Goal: Task Accomplishment & Management: Use online tool/utility

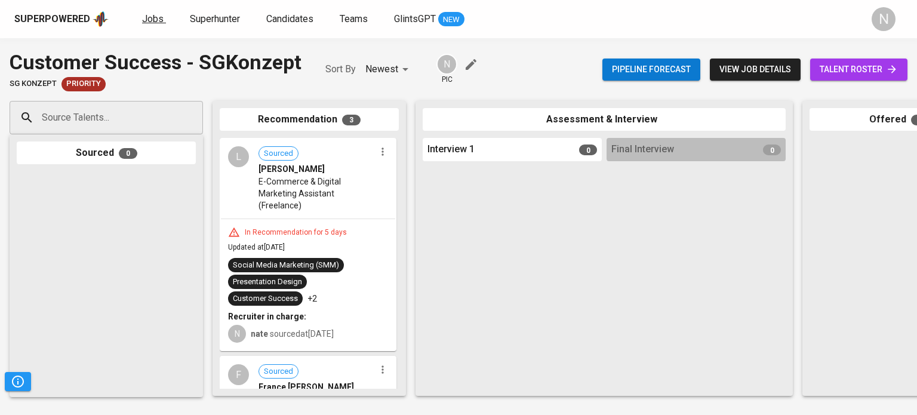
click at [142, 19] on span "Jobs" at bounding box center [153, 18] width 22 height 11
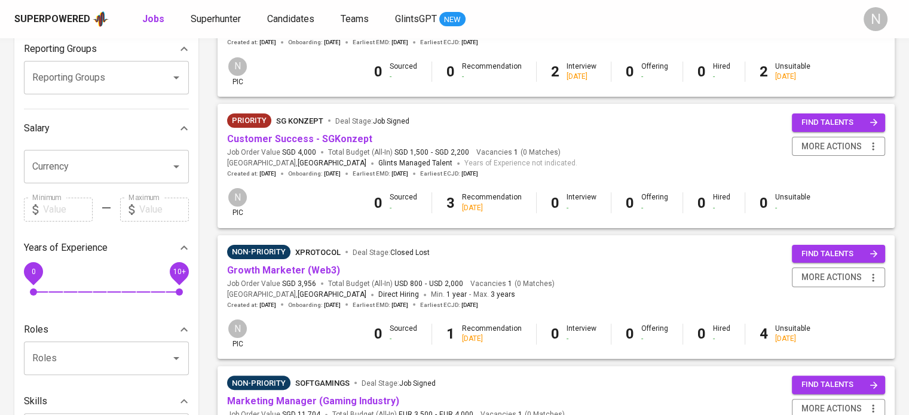
scroll to position [179, 0]
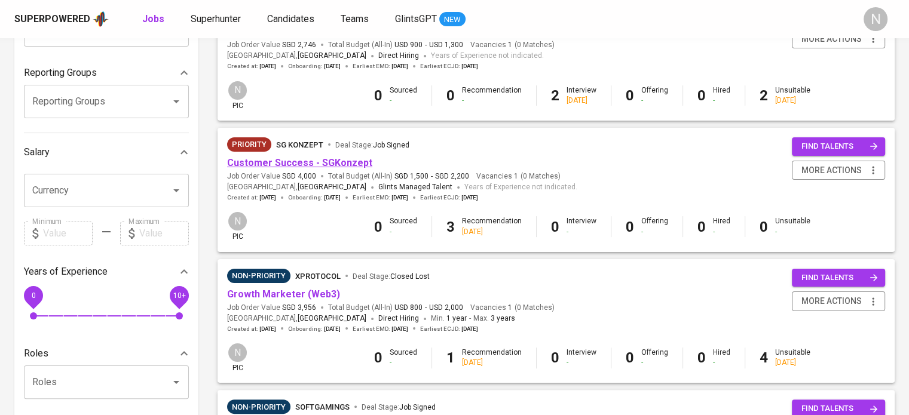
click at [304, 167] on link "Customer Success - SGKonzept" at bounding box center [299, 162] width 145 height 11
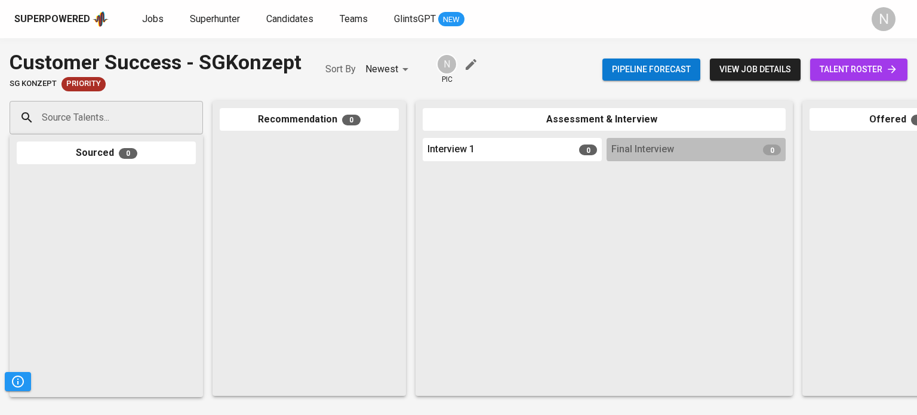
click at [848, 68] on span "talent roster" at bounding box center [859, 69] width 78 height 15
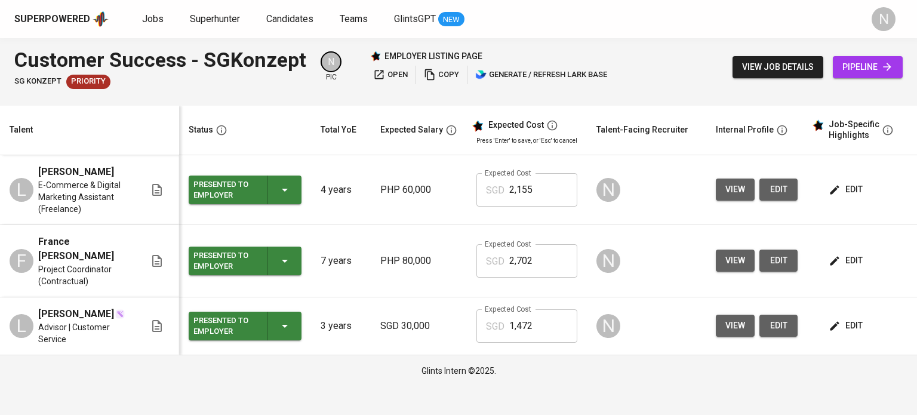
click at [139, 10] on div "Superpowered Jobs Superhunter Candidates Teams GlintsGPT NEW" at bounding box center [439, 19] width 851 height 18
click at [142, 14] on span "Jobs" at bounding box center [153, 18] width 22 height 11
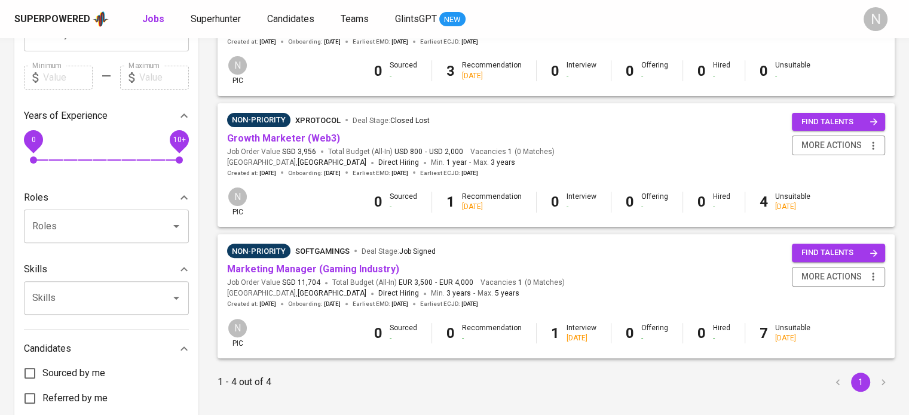
scroll to position [399, 0]
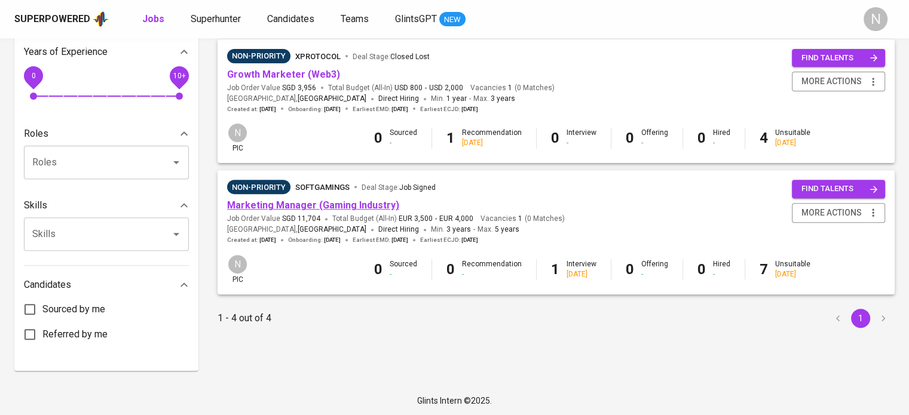
click at [296, 207] on link "Marketing Manager (Gaming Industry)" at bounding box center [313, 205] width 172 height 11
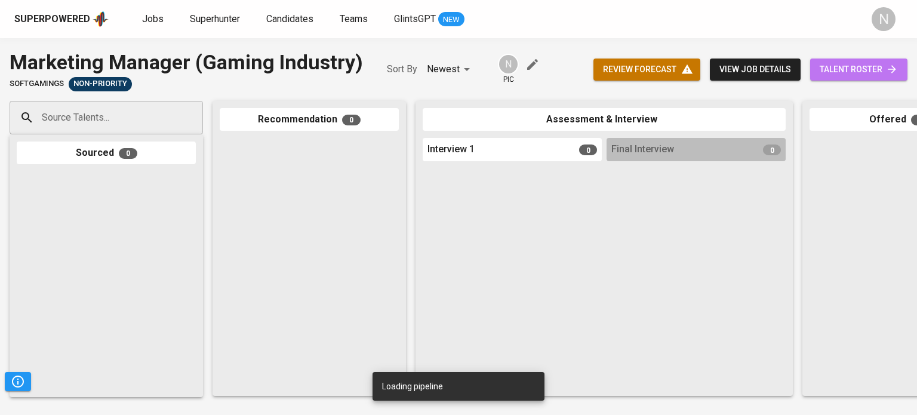
click at [857, 69] on span "talent roster" at bounding box center [859, 69] width 78 height 15
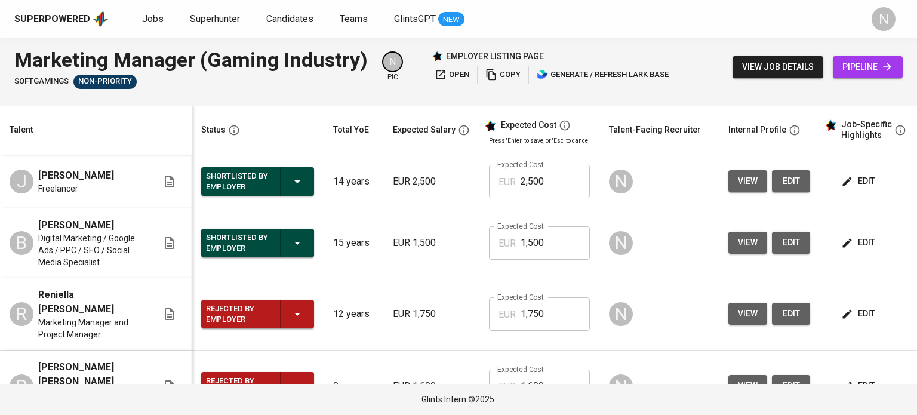
click at [742, 183] on span "view" at bounding box center [748, 181] width 20 height 15
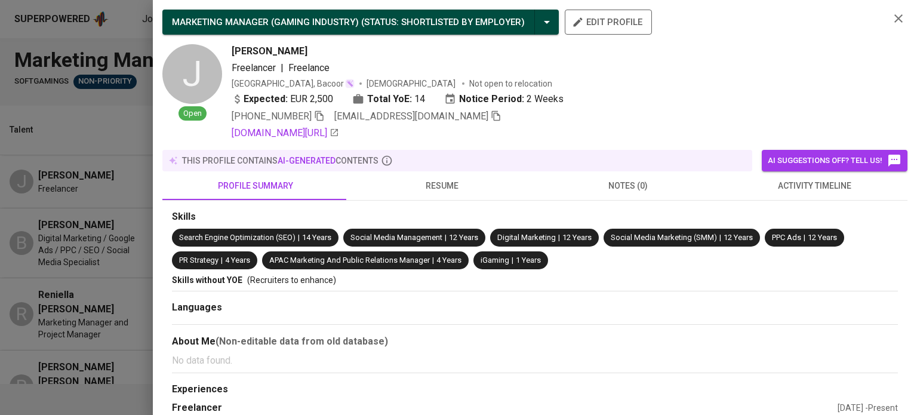
click at [409, 192] on span "resume" at bounding box center [442, 186] width 172 height 15
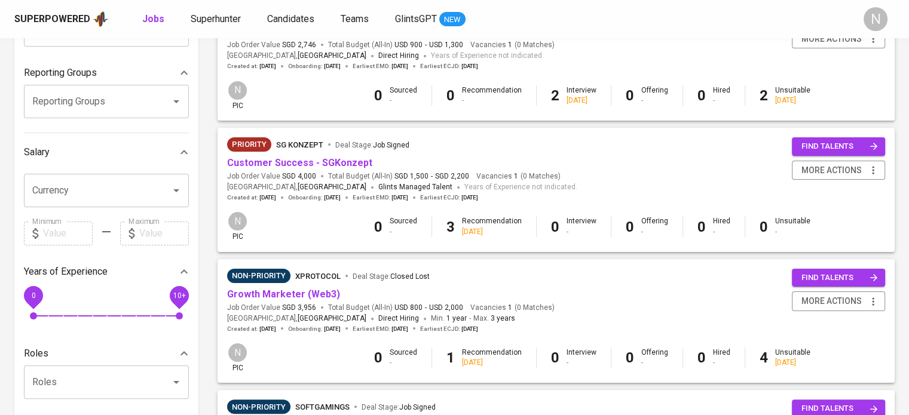
scroll to position [399, 0]
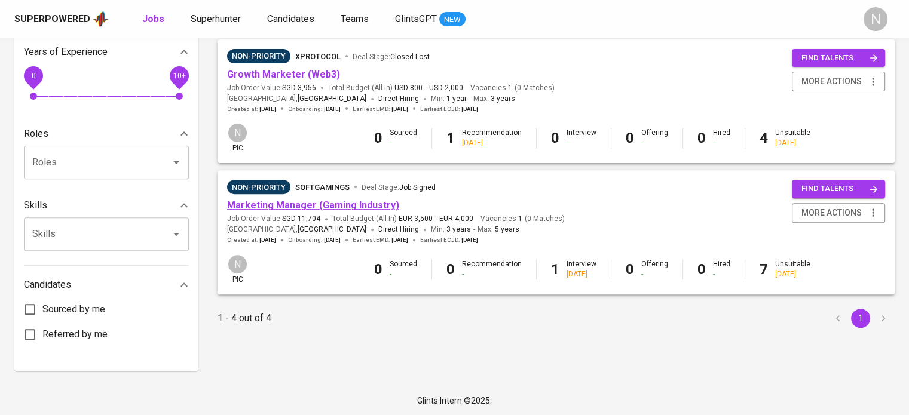
click at [275, 204] on link "Marketing Manager (Gaming Industry)" at bounding box center [313, 205] width 172 height 11
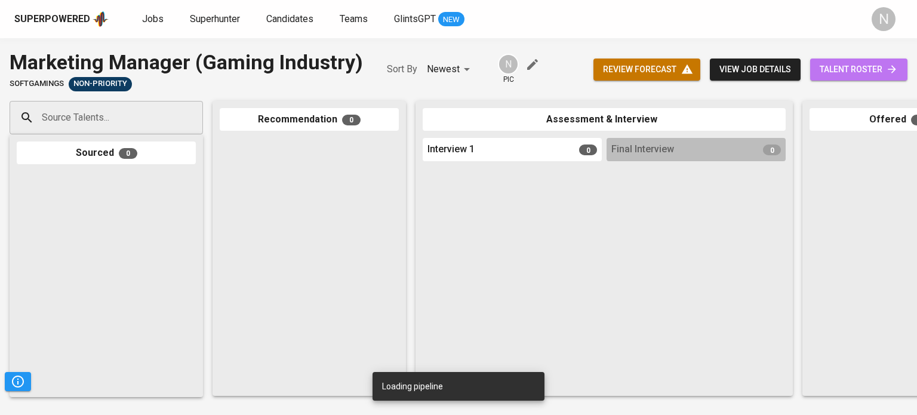
click at [837, 72] on span "talent roster" at bounding box center [859, 69] width 78 height 15
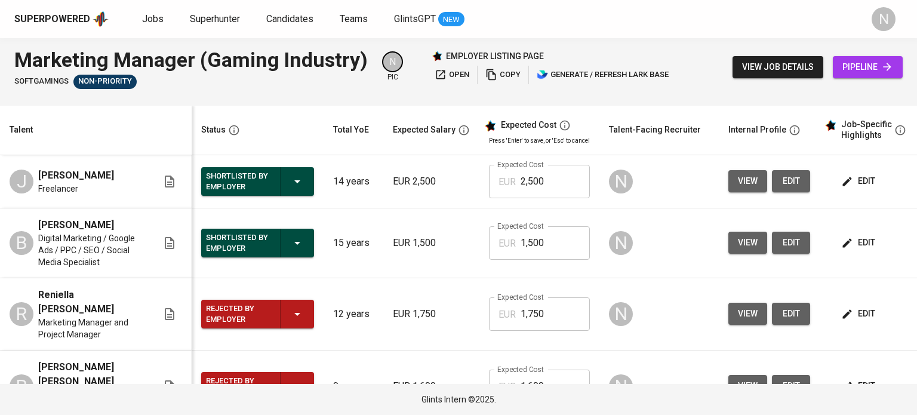
click at [738, 183] on span "view" at bounding box center [748, 181] width 20 height 15
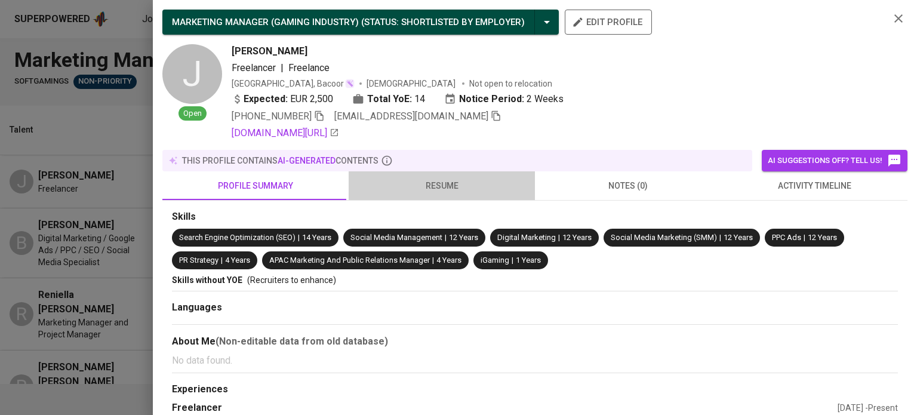
click at [464, 189] on span "resume" at bounding box center [442, 186] width 172 height 15
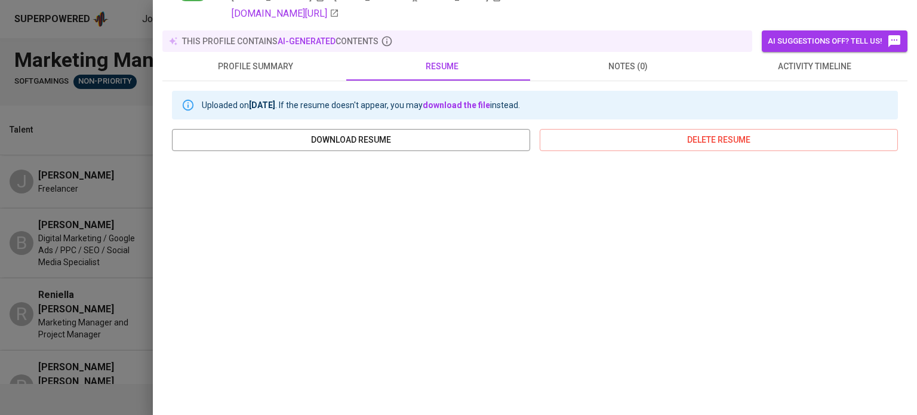
scroll to position [239, 0]
